Goal: Check status: Check status

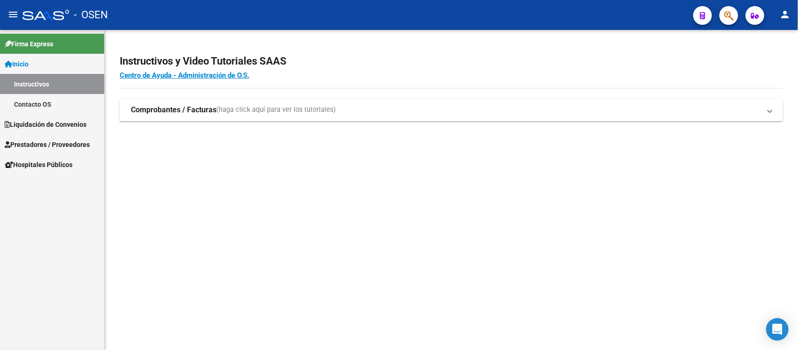
click at [44, 122] on span "Liquidación de Convenios" at bounding box center [46, 124] width 82 height 10
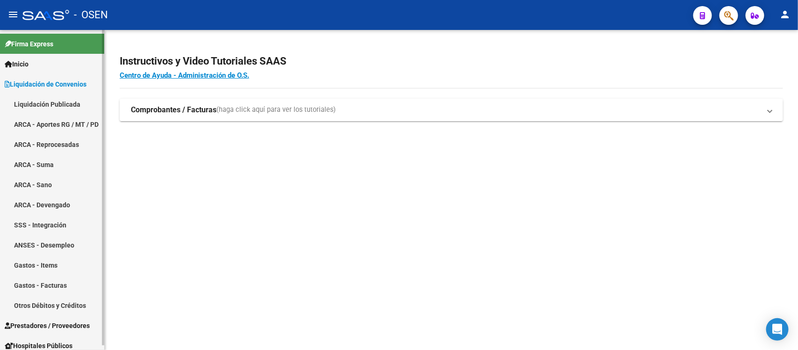
click at [43, 119] on link "ARCA - Aportes RG / MT / PD" at bounding box center [52, 124] width 104 height 20
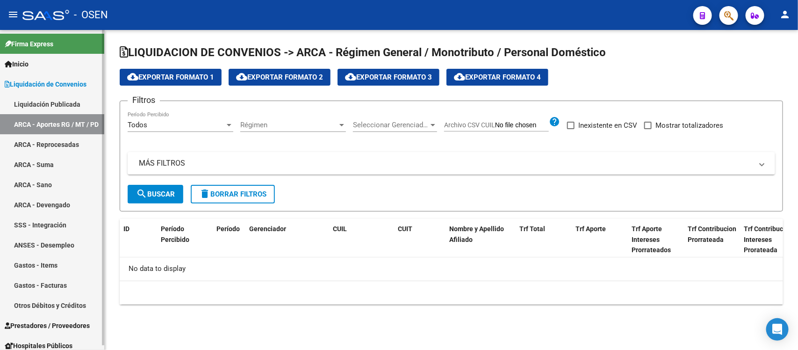
click at [43, 103] on link "Liquidación Publicada" at bounding box center [52, 104] width 104 height 20
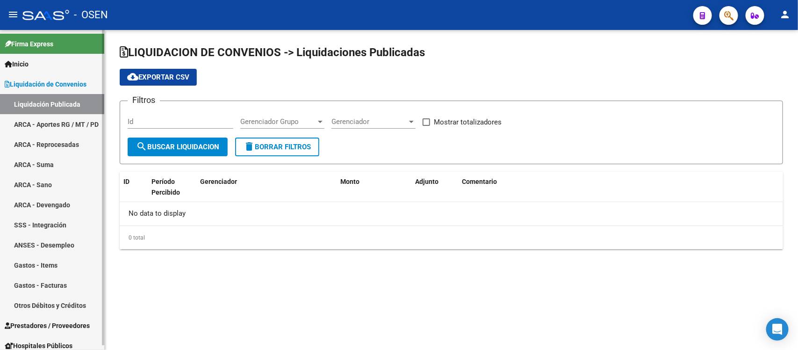
checkbox input "true"
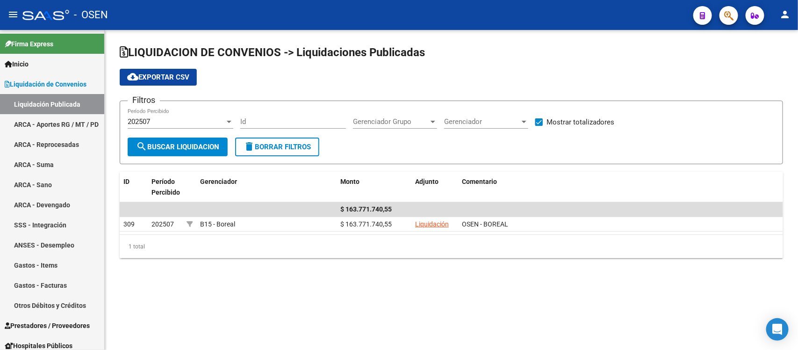
click at [183, 116] on div "202507 Período Percibido" at bounding box center [181, 119] width 106 height 20
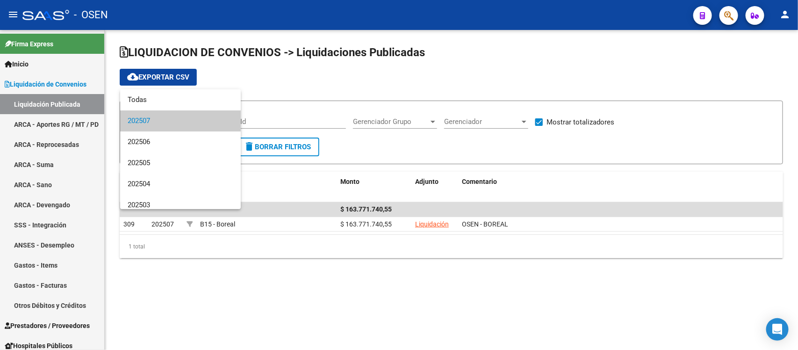
click at [69, 125] on div at bounding box center [399, 175] width 798 height 350
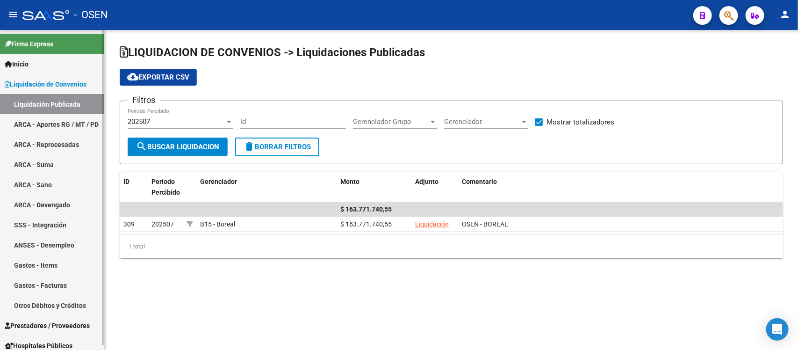
click at [65, 120] on link "ARCA - Aportes RG / MT / PD" at bounding box center [52, 124] width 104 height 20
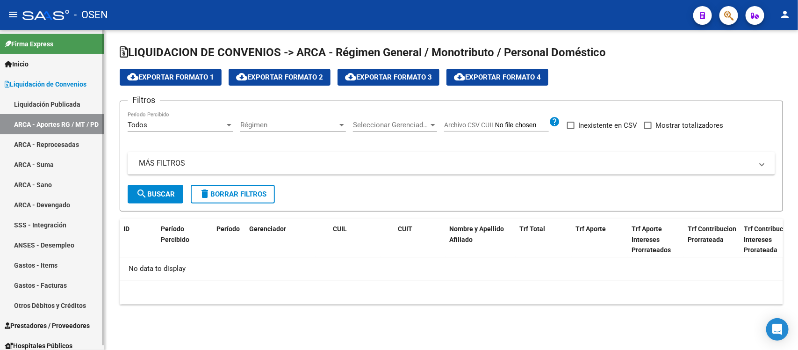
click at [16, 120] on link "ARCA - Aportes RG / MT / PD" at bounding box center [52, 124] width 104 height 20
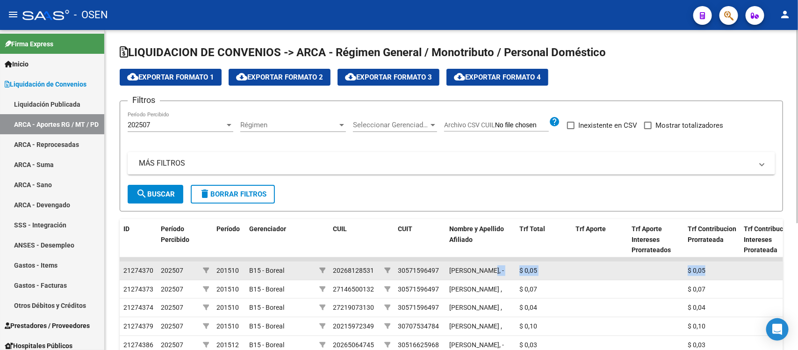
drag, startPoint x: 450, startPoint y: 274, endPoint x: 749, endPoint y: 272, distance: 299.4
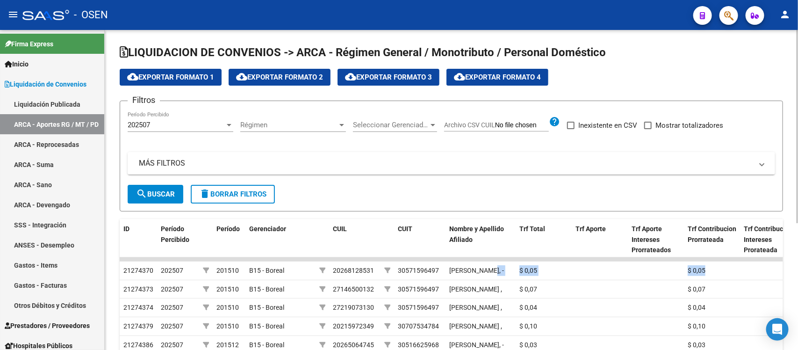
click at [172, 131] on div "202507 Período Percibido" at bounding box center [181, 122] width 106 height 20
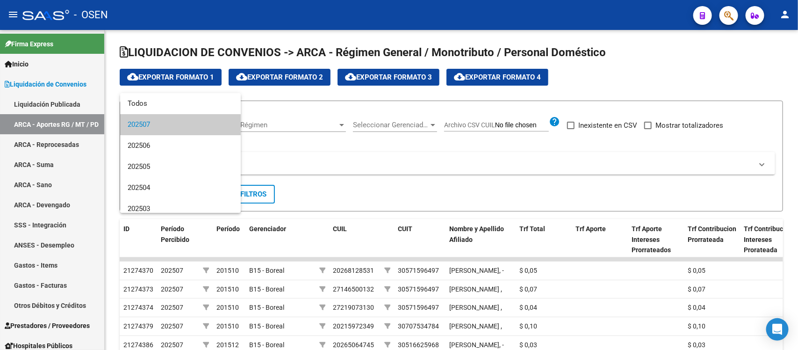
click at [33, 96] on div at bounding box center [399, 175] width 798 height 350
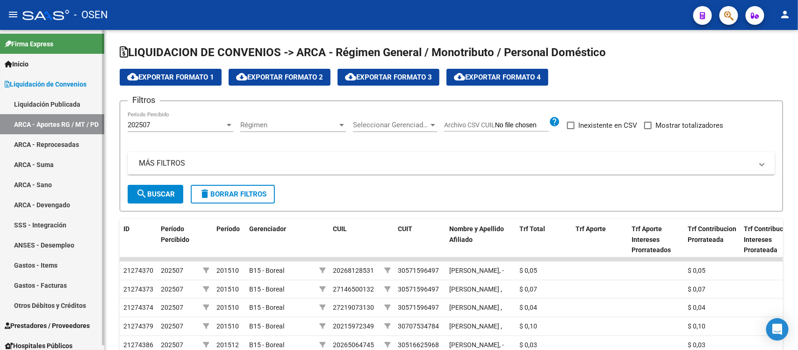
click at [30, 103] on link "Liquidación Publicada" at bounding box center [52, 104] width 104 height 20
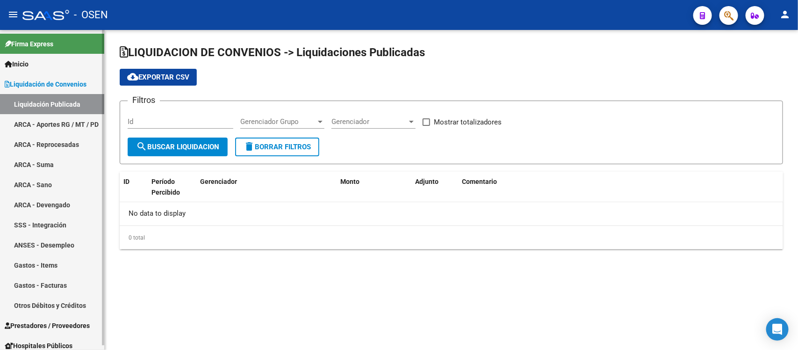
checkbox input "true"
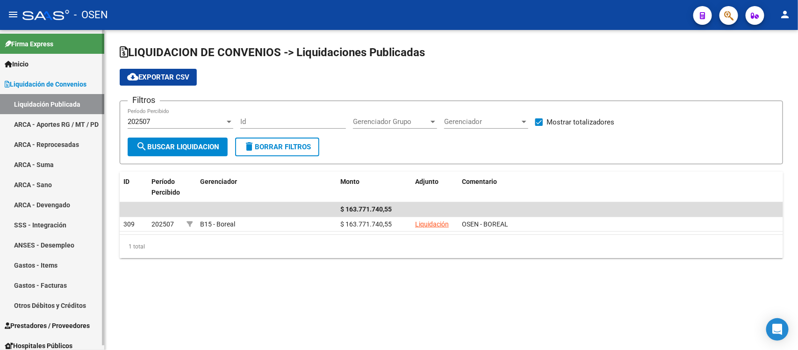
click at [34, 74] on link "Liquidación de Convenios" at bounding box center [52, 84] width 104 height 20
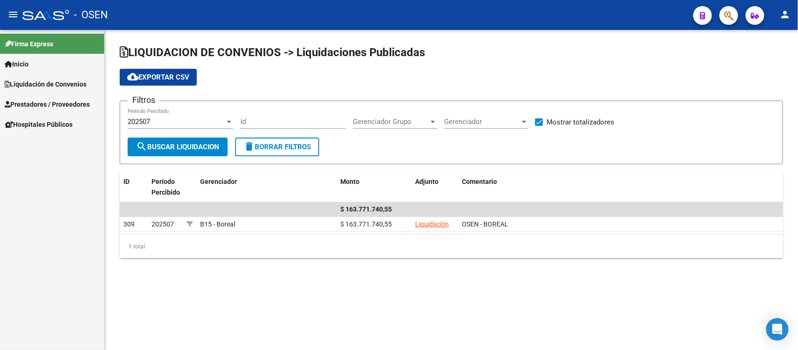
click at [34, 74] on link "Liquidación de Convenios" at bounding box center [52, 84] width 104 height 20
